Goal: Task Accomplishment & Management: Manage account settings

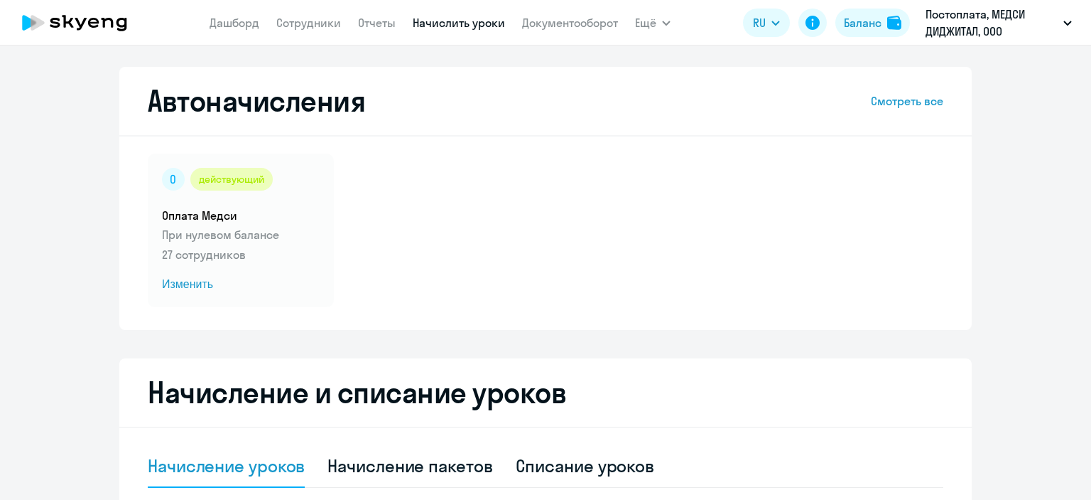
select select "10"
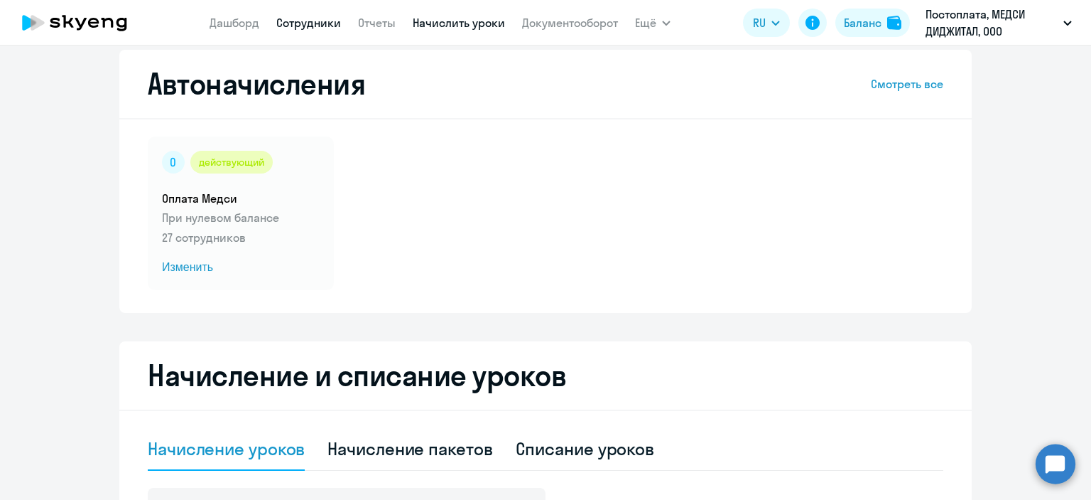
click at [305, 27] on link "Сотрудники" at bounding box center [308, 23] width 65 height 14
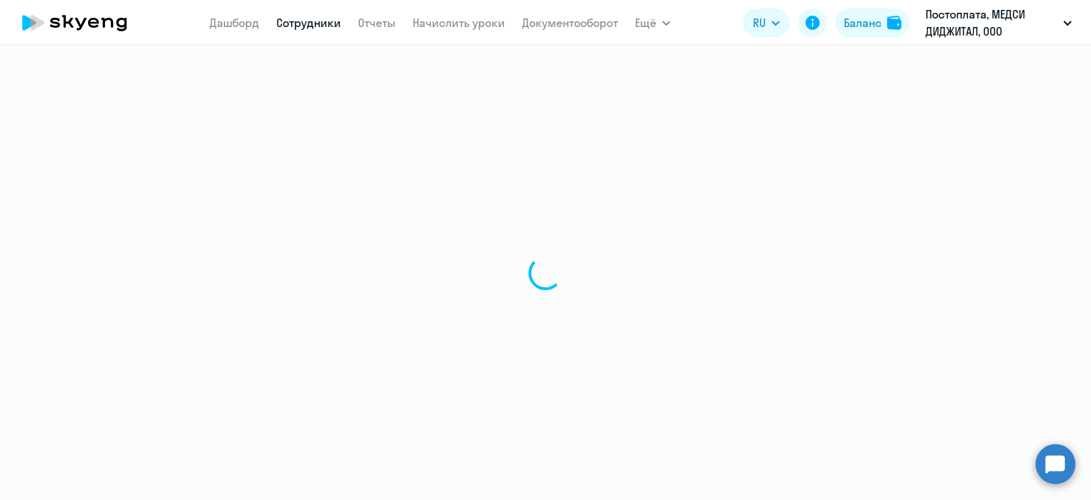
select select "30"
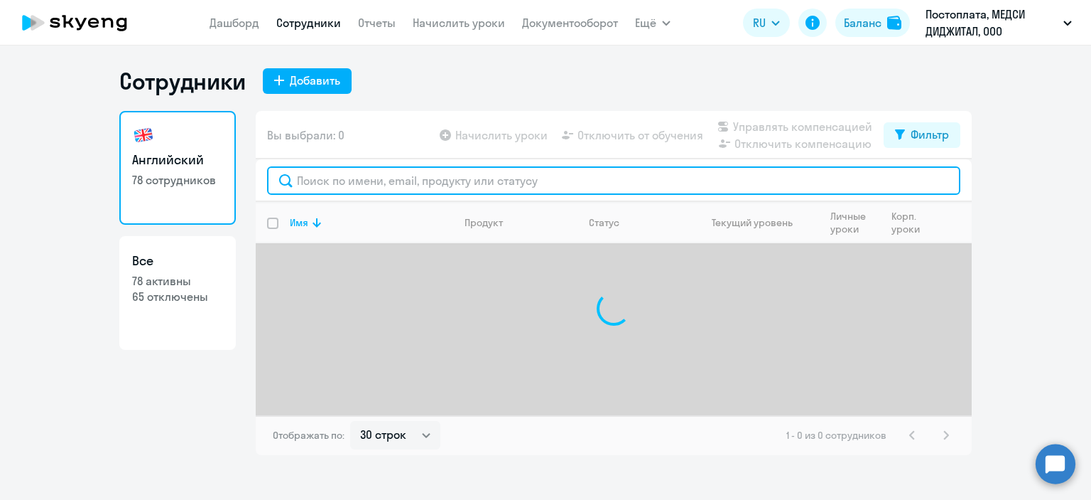
click at [382, 188] on input "text" at bounding box center [614, 180] width 694 height 28
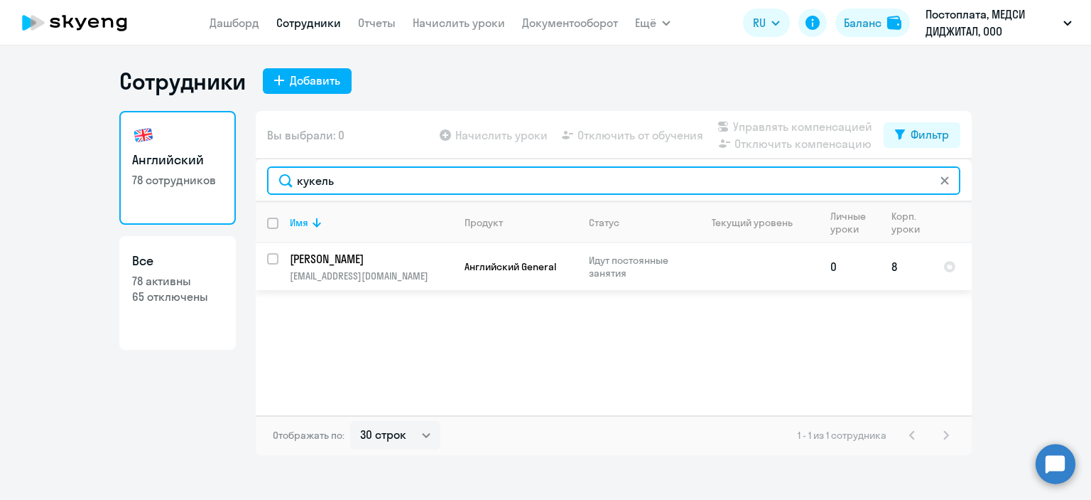
type input "кукель"
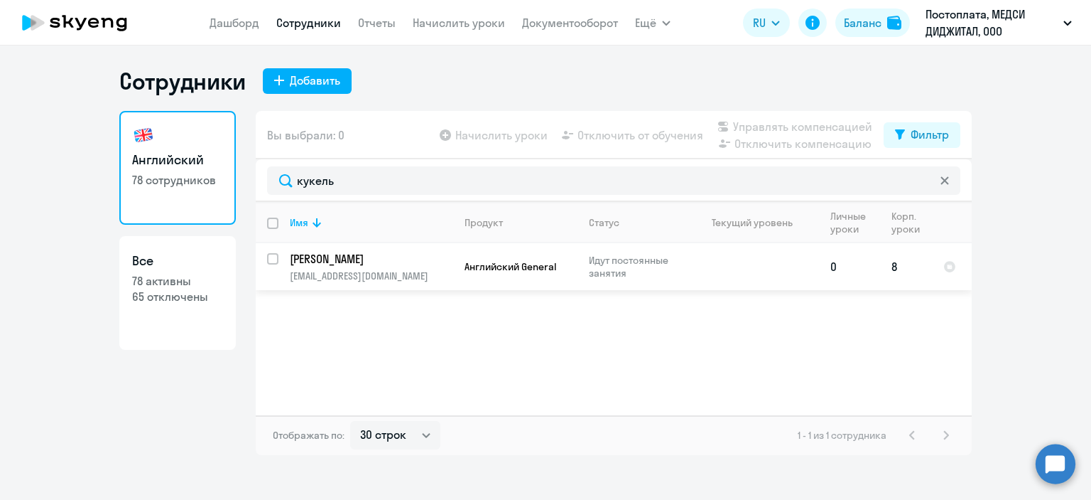
click at [735, 272] on td at bounding box center [753, 266] width 132 height 47
click at [277, 256] on input "select row 15560780" at bounding box center [281, 267] width 28 height 28
checkbox input "true"
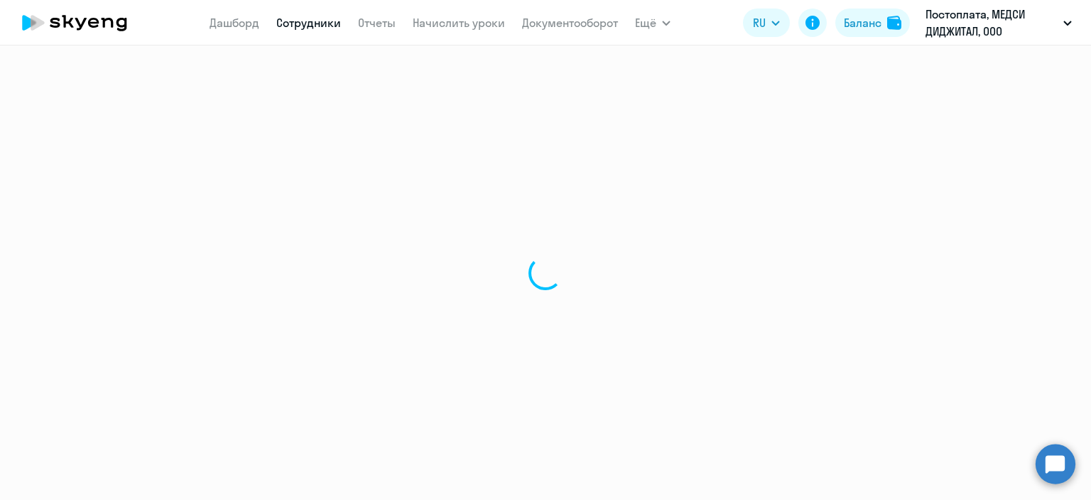
select select "english"
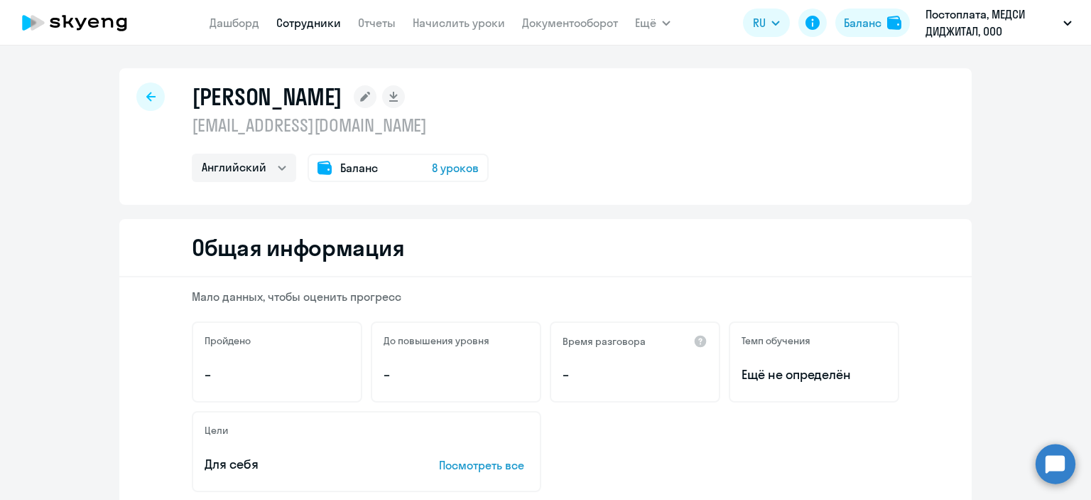
click at [370, 93] on icon at bounding box center [365, 97] width 10 height 10
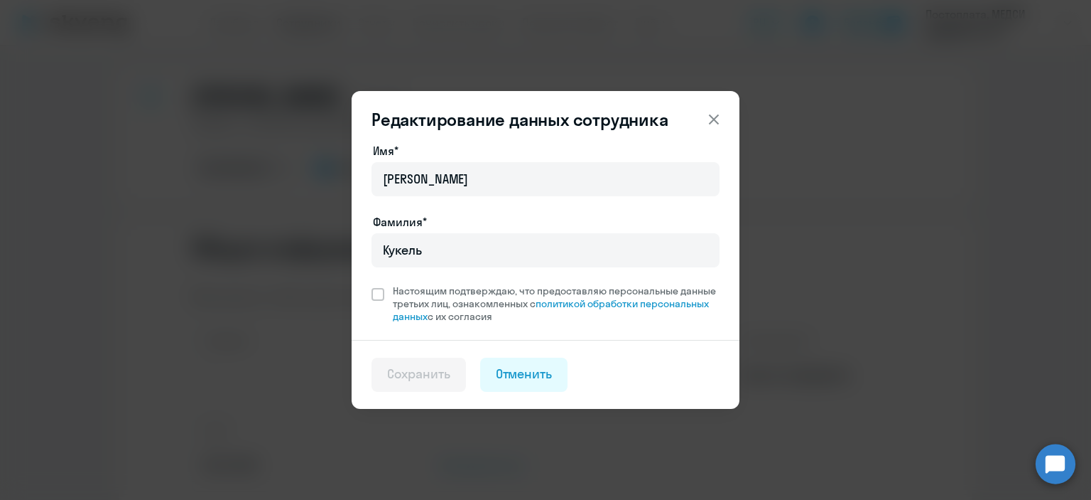
click at [714, 120] on icon at bounding box center [714, 119] width 10 height 10
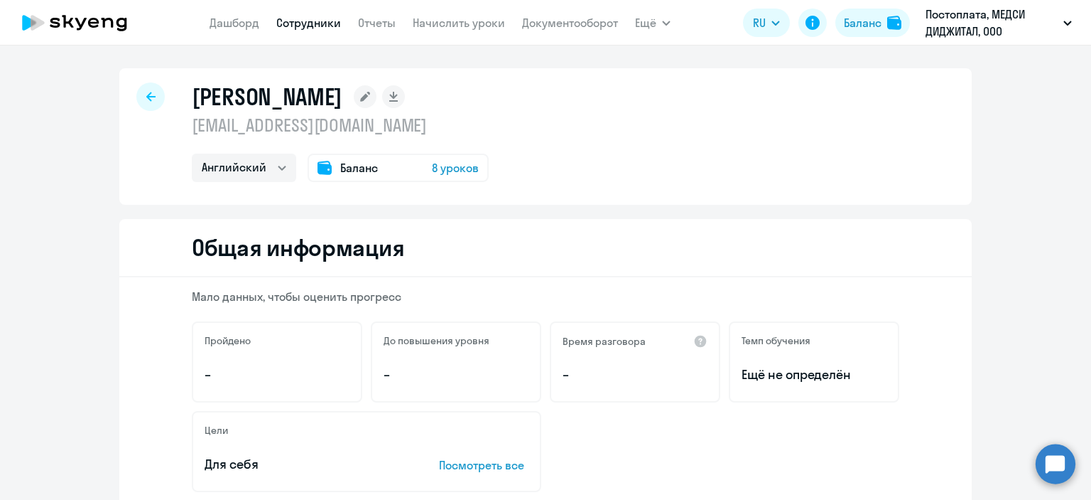
click at [443, 165] on span "8 уроков" at bounding box center [455, 167] width 47 height 17
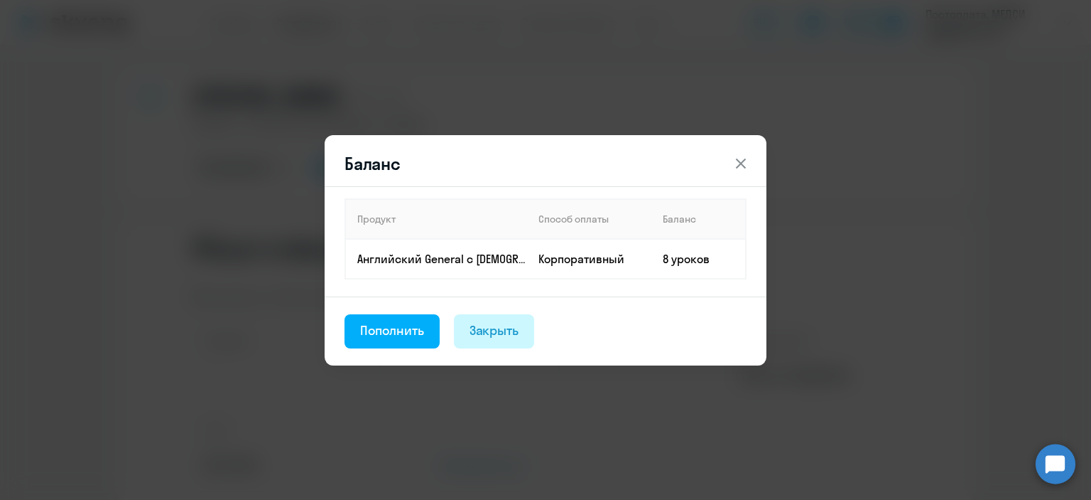
click at [487, 324] on div "Закрыть" at bounding box center [495, 330] width 50 height 18
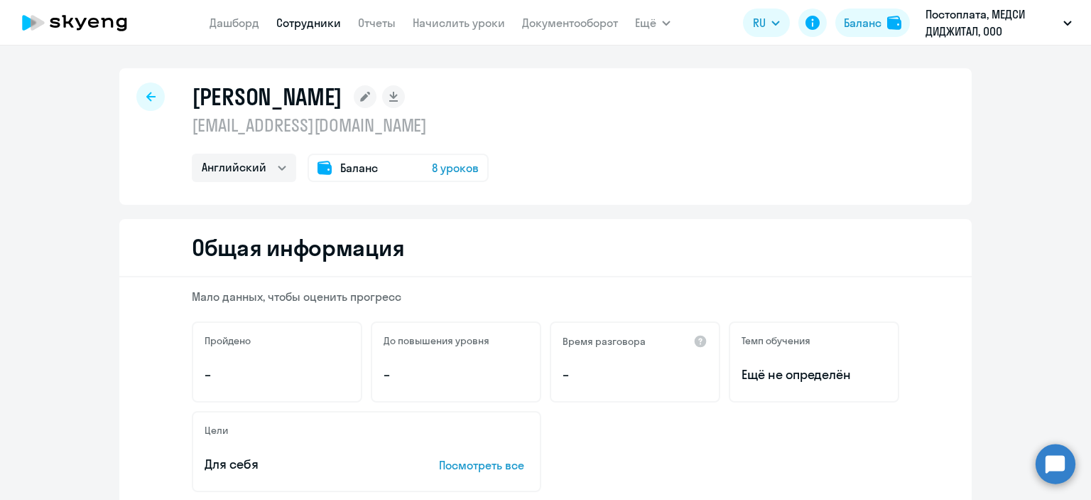
click at [153, 97] on div at bounding box center [150, 96] width 28 height 28
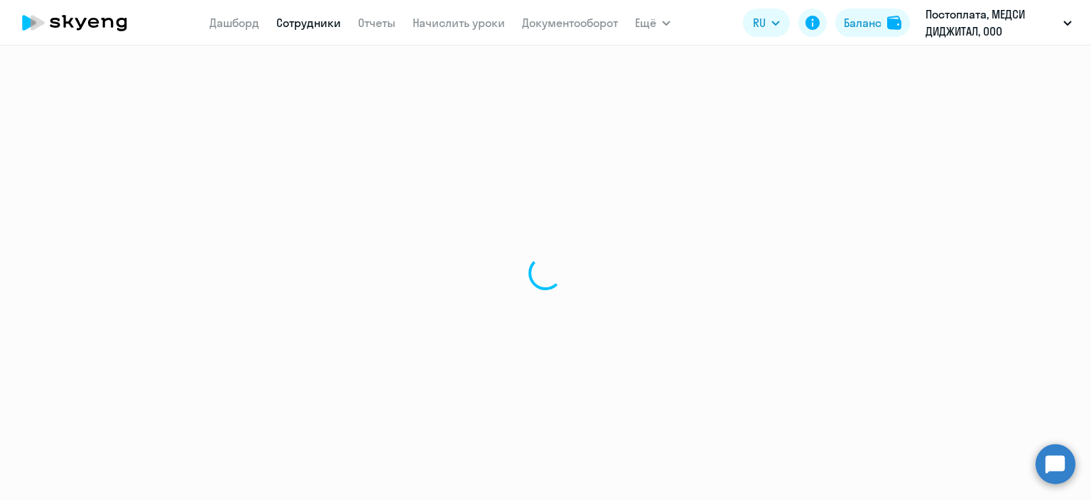
select select "30"
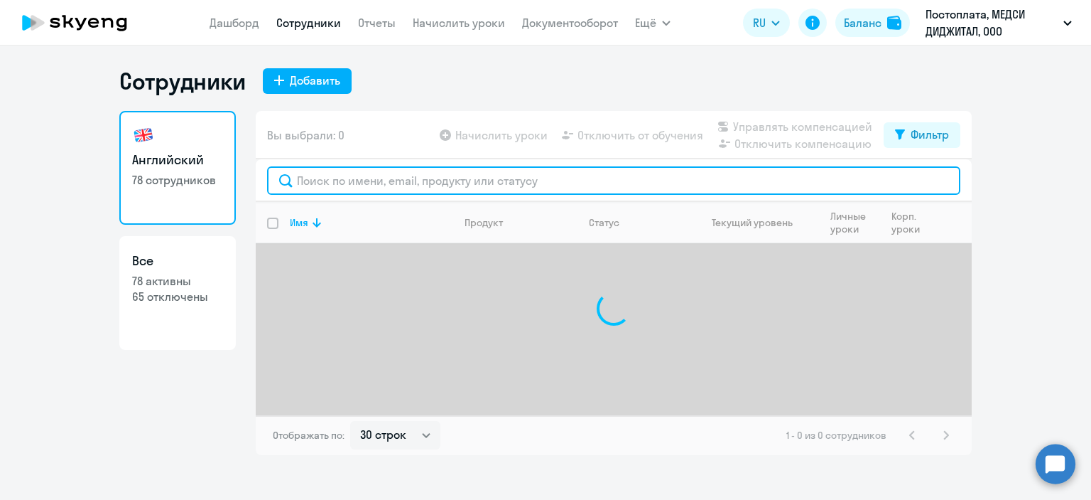
click at [432, 181] on input "text" at bounding box center [614, 180] width 694 height 28
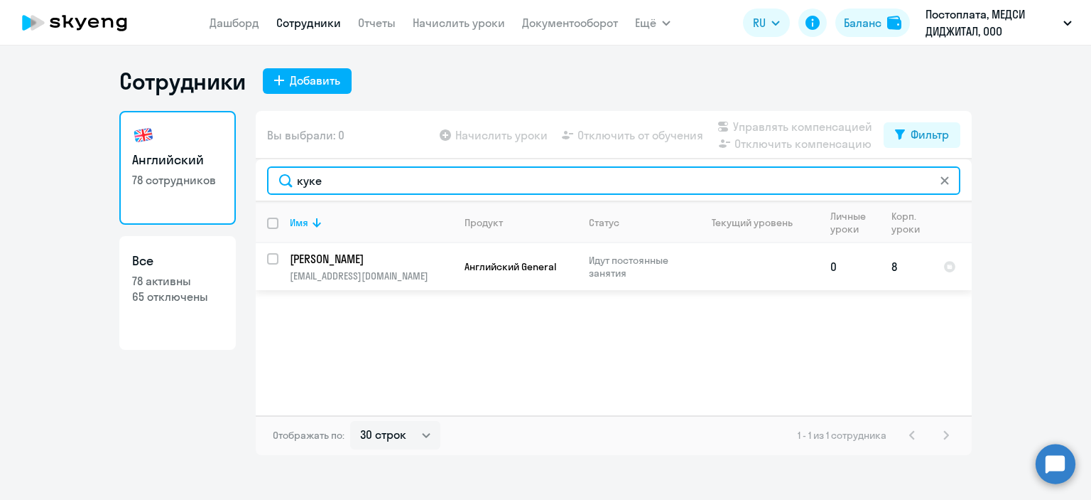
type input "куке"
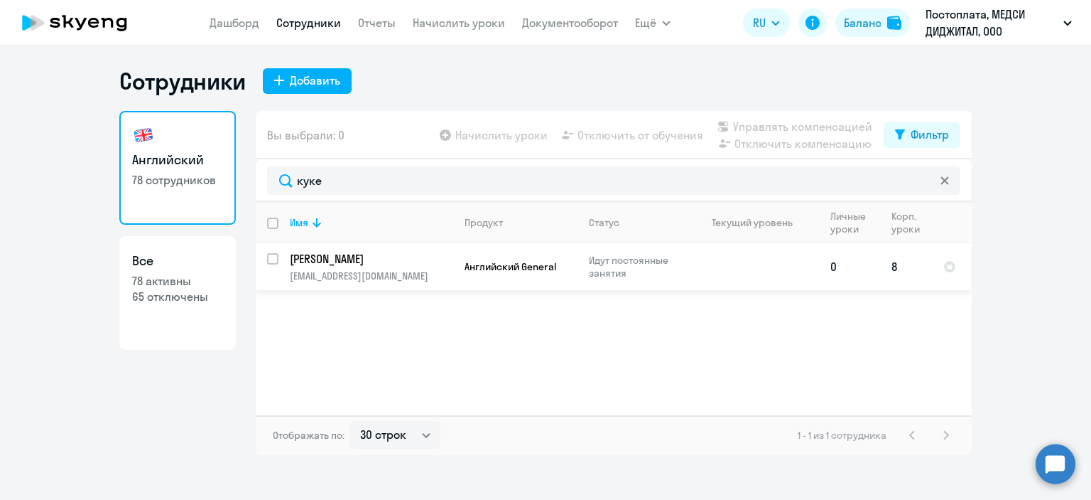
click at [273, 259] on input "select row 15560780" at bounding box center [281, 267] width 28 height 28
checkbox input "true"
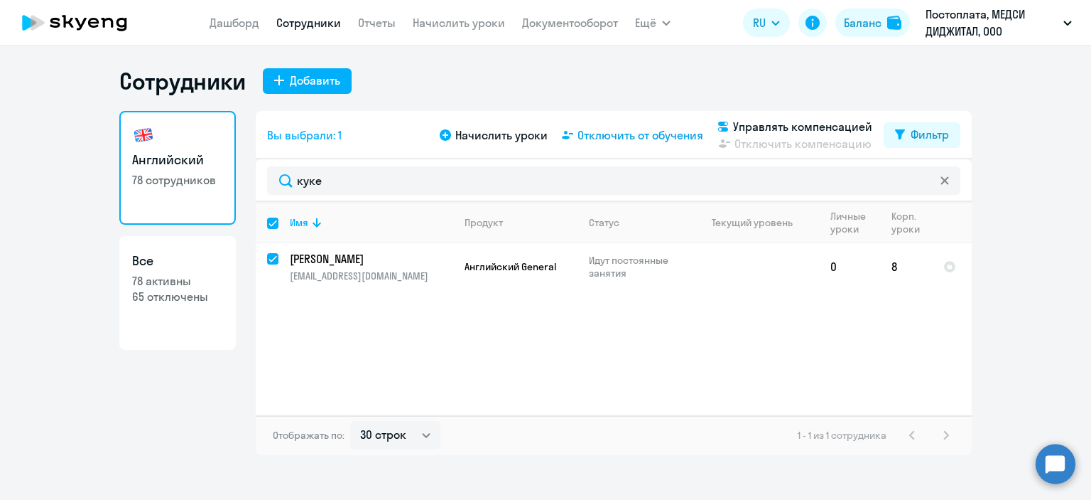
click at [641, 132] on span "Отключить от обучения" at bounding box center [641, 134] width 126 height 17
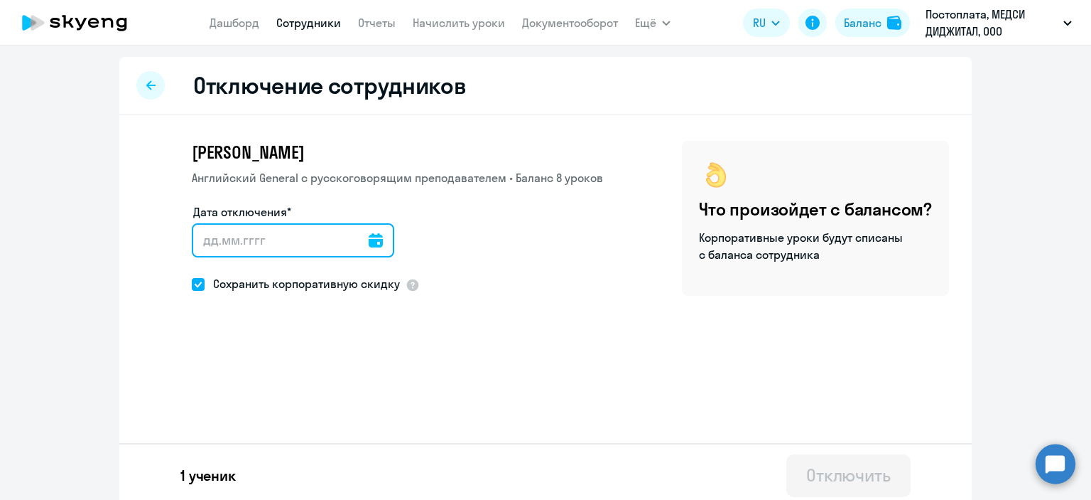
click at [345, 237] on input "Дата отключения*" at bounding box center [293, 240] width 203 height 34
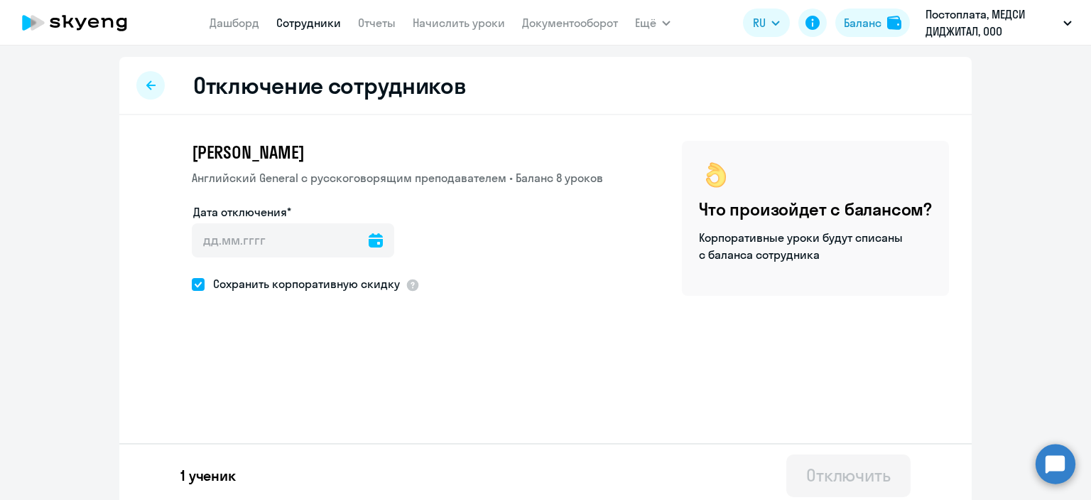
click at [369, 238] on icon at bounding box center [376, 240] width 14 height 14
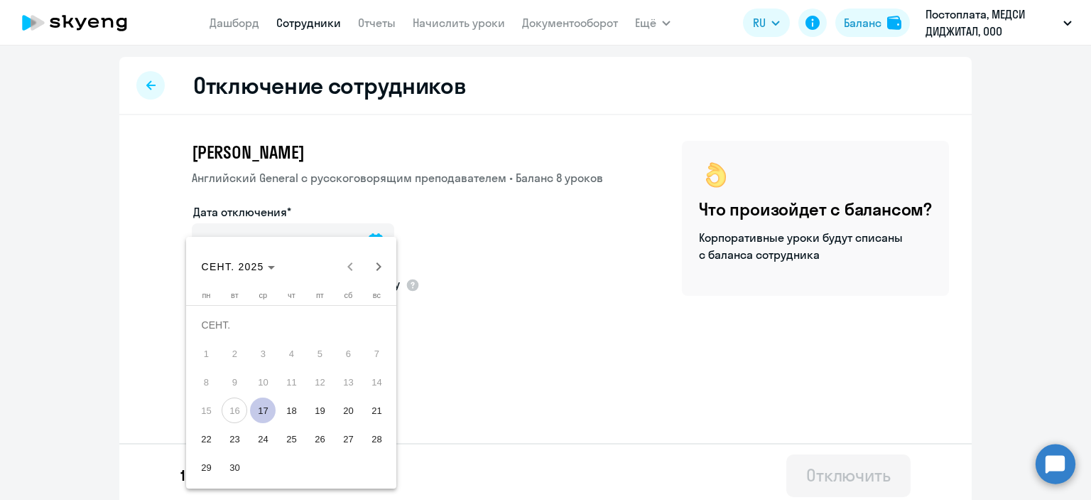
click at [287, 415] on span "18" at bounding box center [292, 410] width 26 height 26
type input "[DATE]"
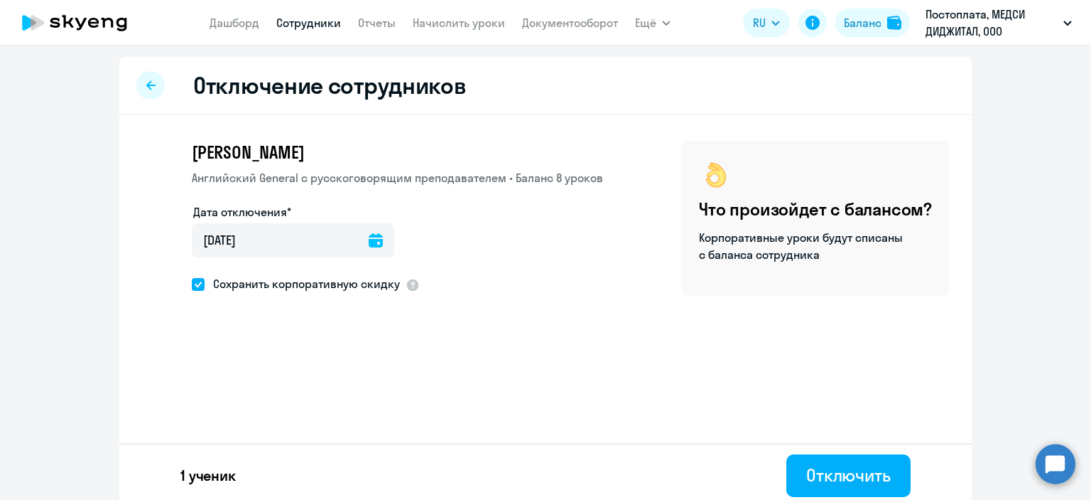
click at [360, 284] on span "Сохранить корпоративную скидку" at bounding box center [302, 283] width 195 height 17
click at [192, 284] on input "Сохранить корпоративную скидку" at bounding box center [191, 284] width 1 height 1
checkbox input "false"
click at [841, 480] on div "Отключить" at bounding box center [848, 474] width 85 height 23
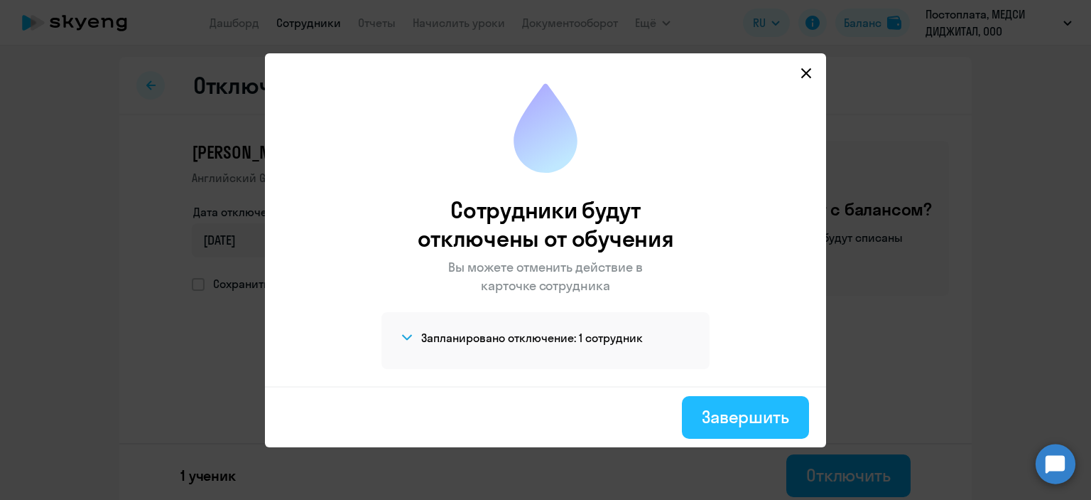
click at [779, 431] on button "Завершить" at bounding box center [745, 417] width 127 height 43
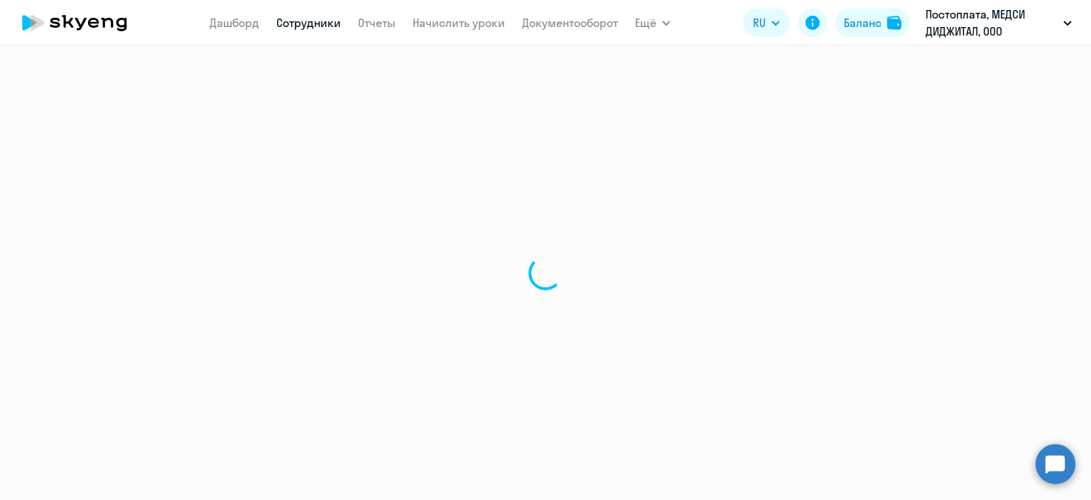
select select "30"
